Goal: Obtain resource: Obtain resource

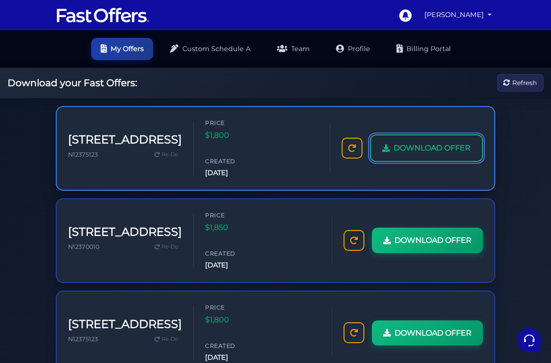
click at [429, 147] on span "DOWNLOAD OFFER" at bounding box center [432, 148] width 77 height 12
click at [433, 149] on span "DOWNLOAD OFFER" at bounding box center [432, 148] width 77 height 12
click at [420, 154] on link "DOWNLOAD OFFER" at bounding box center [426, 147] width 113 height 27
click at [405, 158] on link "DOWNLOAD OFFER" at bounding box center [426, 147] width 113 height 27
click at [432, 153] on span "DOWNLOAD OFFER" at bounding box center [432, 148] width 77 height 12
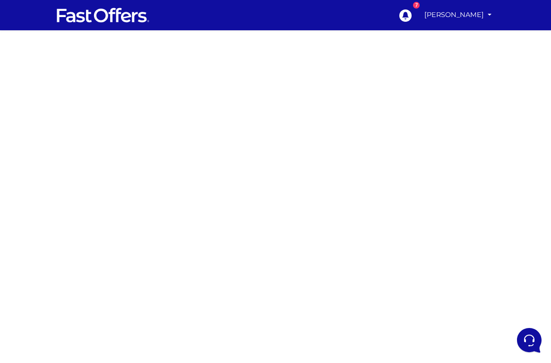
scroll to position [140, 0]
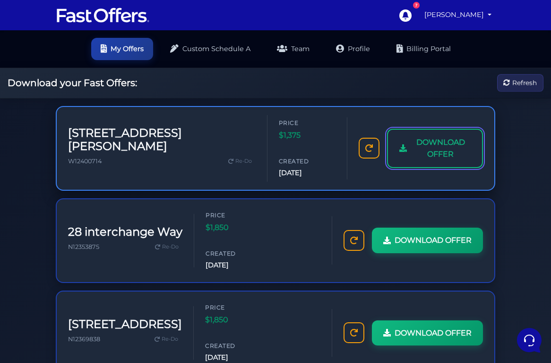
click at [439, 138] on link "DOWNLOAD OFFER" at bounding box center [435, 148] width 96 height 39
